Goal: Transaction & Acquisition: Purchase product/service

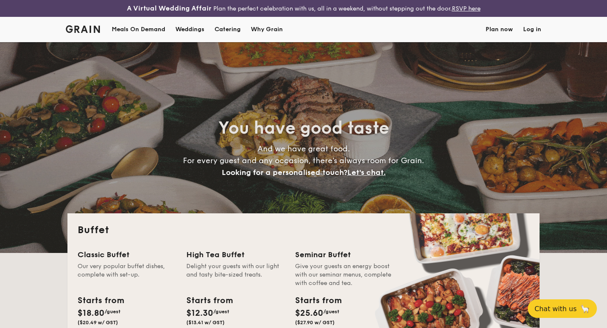
select select
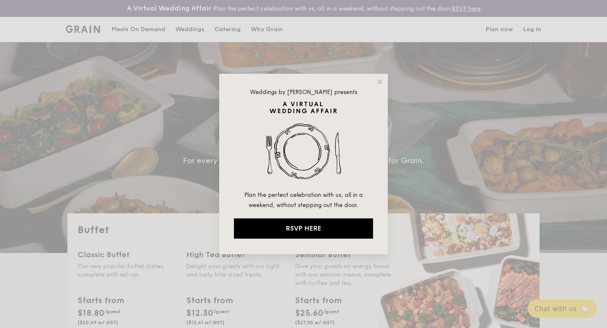
click at [182, 169] on div "Weddings by [PERSON_NAME] presents Plan the perfect celebration with us, all in…" at bounding box center [303, 164] width 607 height 328
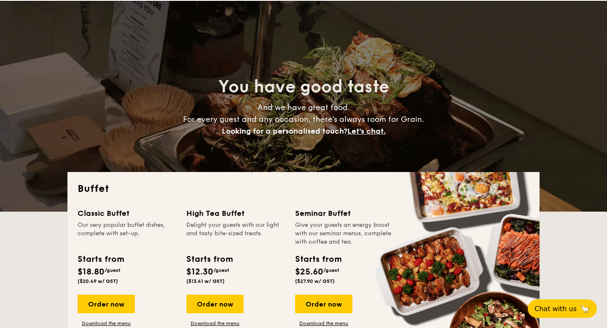
scroll to position [107, 0]
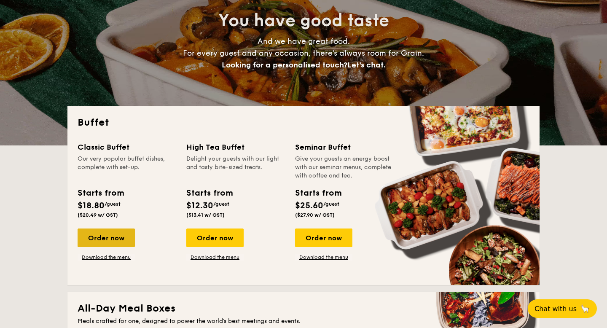
click at [118, 243] on div "Order now" at bounding box center [106, 237] width 57 height 19
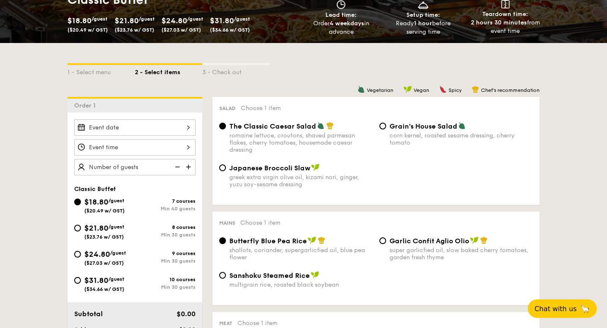
scroll to position [223, 0]
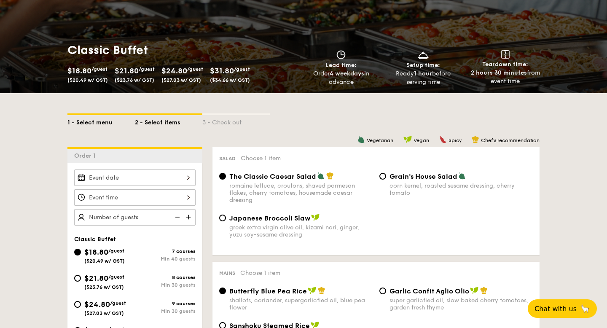
select select
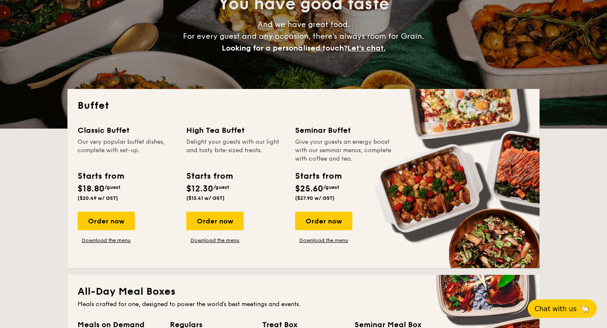
scroll to position [142, 0]
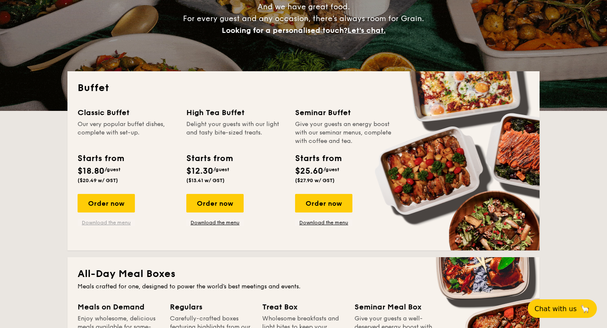
click at [100, 221] on link "Download the menu" at bounding box center [106, 222] width 57 height 7
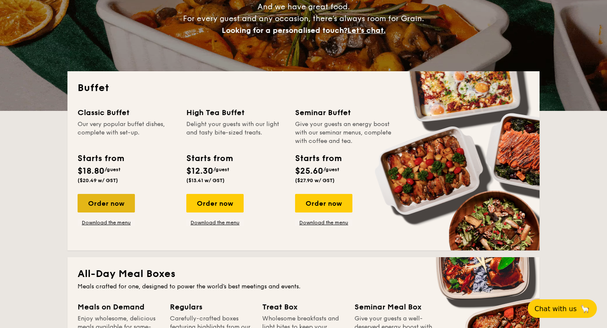
click at [117, 202] on div "Order now" at bounding box center [106, 203] width 57 height 19
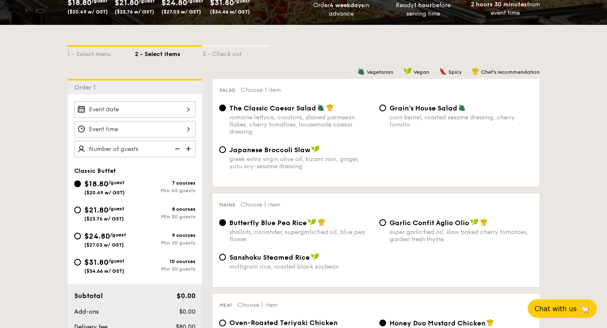
scroll to position [198, 0]
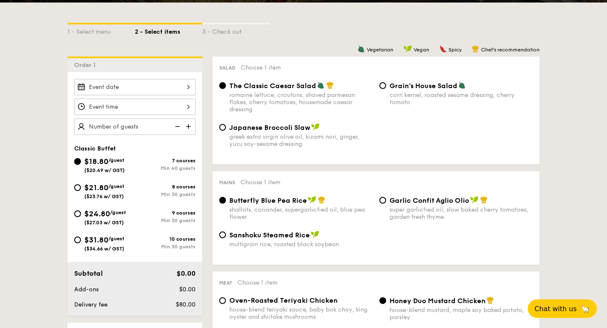
click at [164, 81] on div at bounding box center [134, 87] width 121 height 16
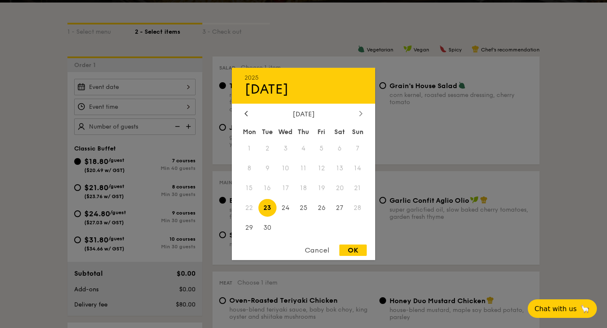
click at [360, 112] on icon at bounding box center [360, 112] width 3 height 5
click at [323, 226] on span "31" at bounding box center [321, 227] width 18 height 18
click at [351, 254] on div "OK" at bounding box center [352, 249] width 27 height 11
type input "[DATE]"
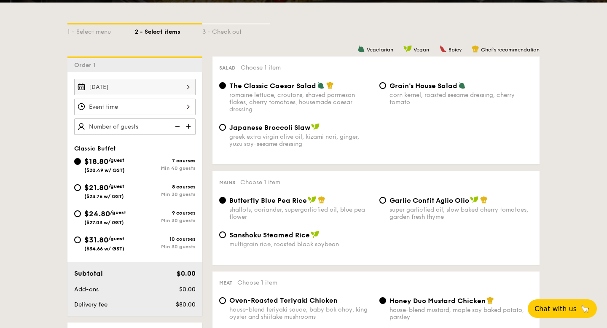
click at [158, 104] on div at bounding box center [134, 107] width 121 height 16
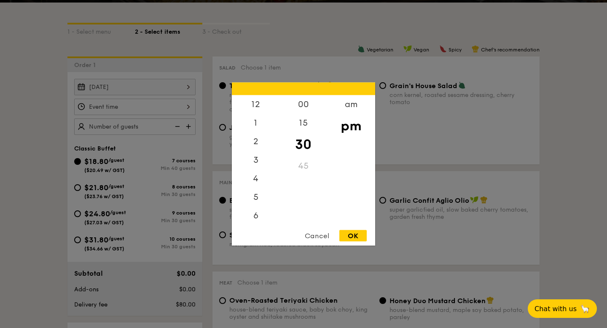
scroll to position [37, 0]
click at [258, 184] on div "6" at bounding box center [256, 181] width 48 height 24
click at [352, 234] on div "OK" at bounding box center [352, 235] width 27 height 11
type input "6:30PM"
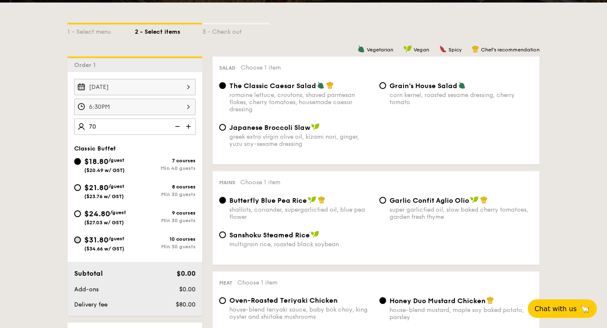
type input "70 guests"
click at [78, 238] on input "$31.80 /guest ($34.66 w/ GST) 10 courses Min 30 guests" at bounding box center [77, 239] width 7 height 7
radio input "true"
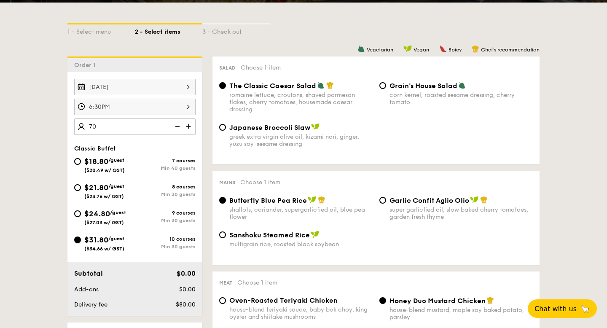
radio input "true"
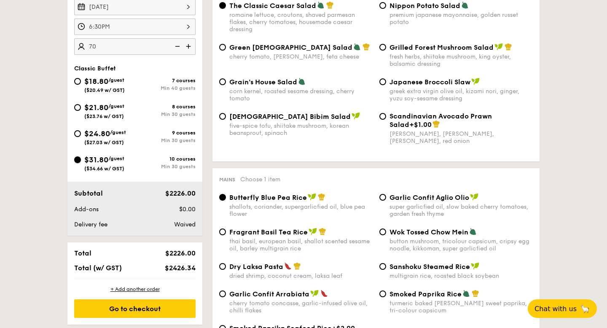
scroll to position [436, 0]
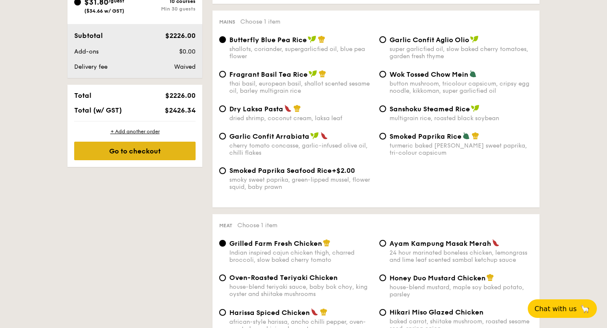
click at [160, 148] on div "Go to checkout" at bounding box center [134, 151] width 121 height 19
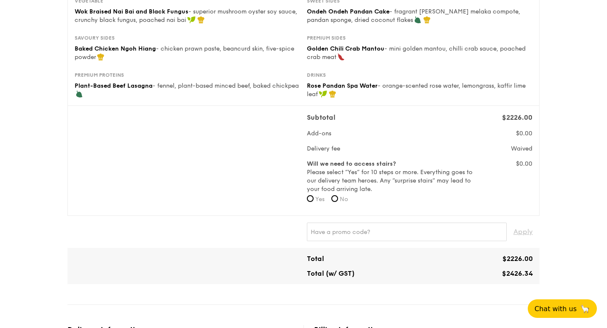
scroll to position [295, 0]
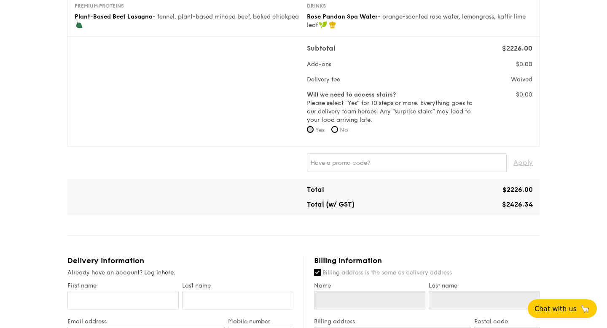
click at [310, 132] on input "Yes" at bounding box center [310, 129] width 7 height 7
radio input "true"
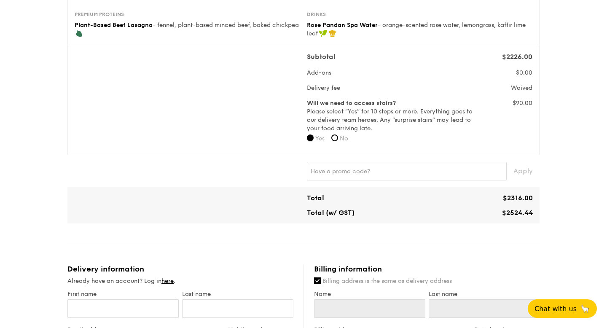
scroll to position [285, 0]
